Goal: Check status

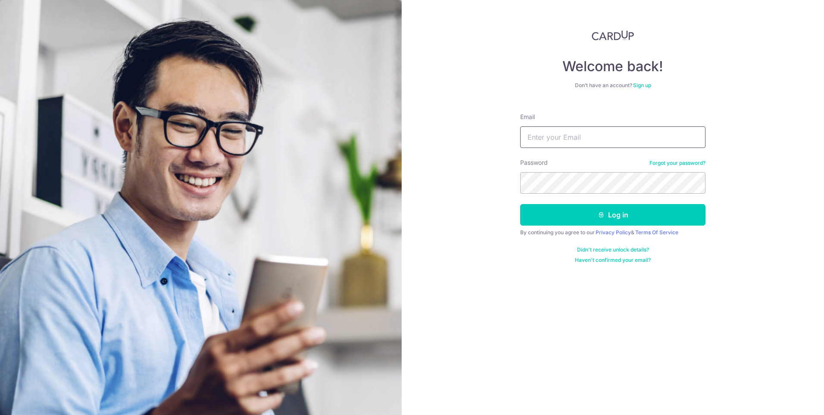
drag, startPoint x: 0, startPoint y: 0, endPoint x: 544, endPoint y: 140, distance: 561.8
click at [544, 140] on input "Email" at bounding box center [612, 137] width 185 height 22
type input "[PERSON_NAME][EMAIL_ADDRESS][DOMAIN_NAME]"
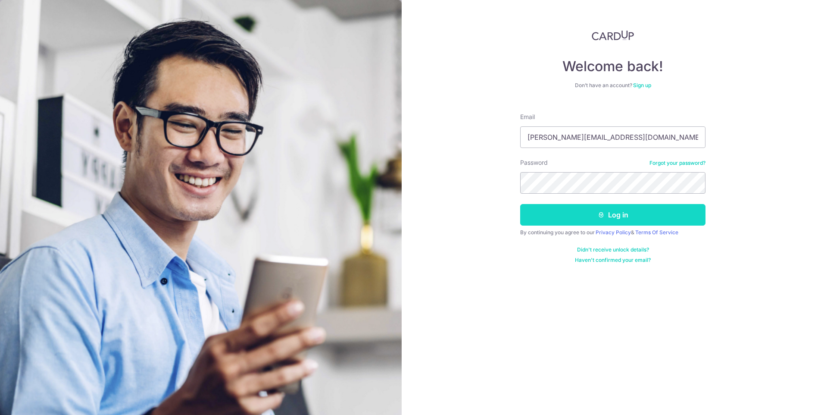
click at [616, 219] on button "Log in" at bounding box center [612, 215] width 185 height 22
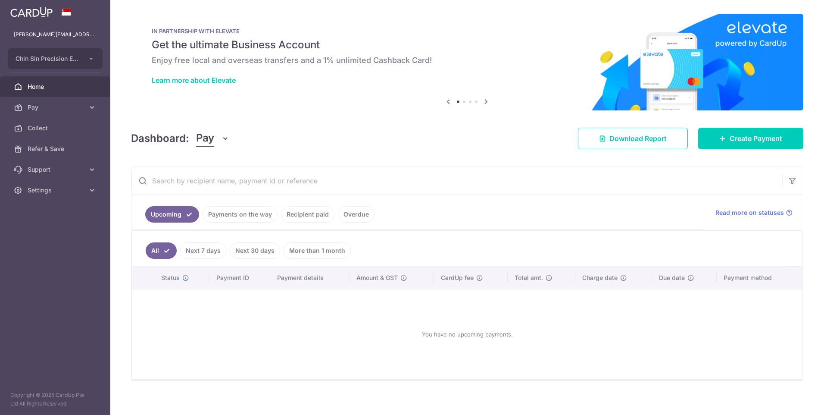
click at [222, 213] on link "Payments on the way" at bounding box center [240, 214] width 75 height 16
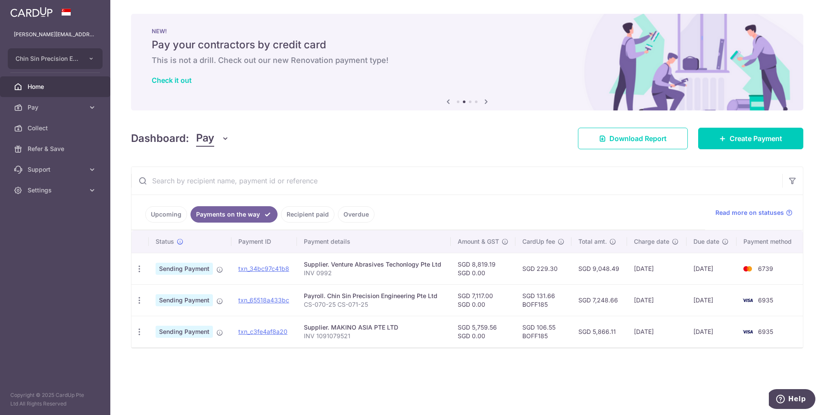
click at [302, 213] on link "Recipient paid" at bounding box center [307, 214] width 53 height 16
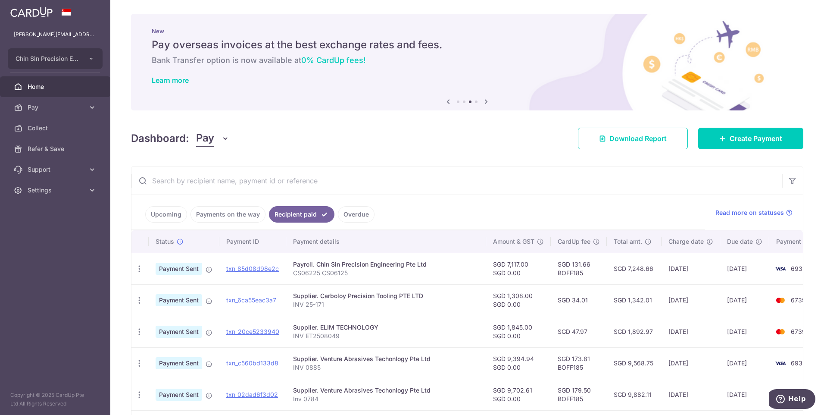
click at [212, 216] on link "Payments on the way" at bounding box center [228, 214] width 75 height 16
